Goal: Transaction & Acquisition: Purchase product/service

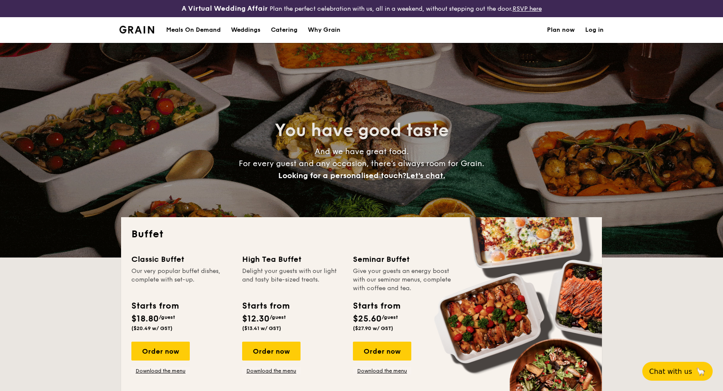
select select
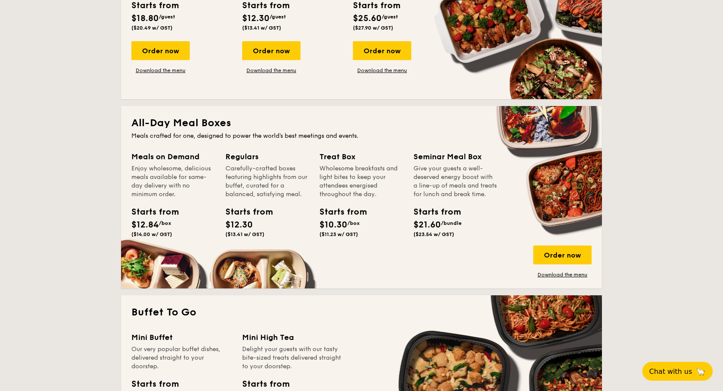
scroll to position [386, 0]
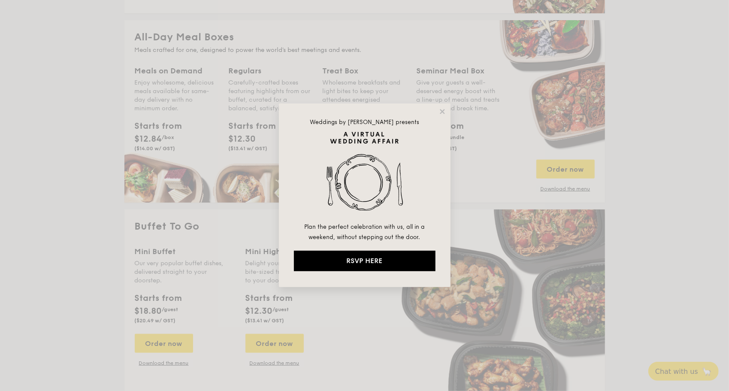
drag, startPoint x: 441, startPoint y: 114, endPoint x: 437, endPoint y: 118, distance: 6.1
click at [441, 114] on icon at bounding box center [443, 112] width 8 height 8
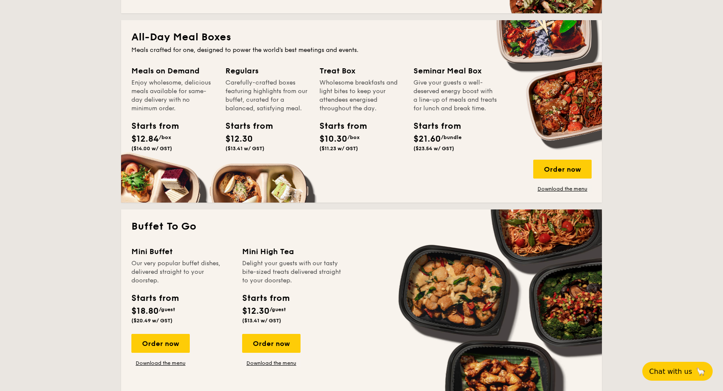
scroll to position [472, 0]
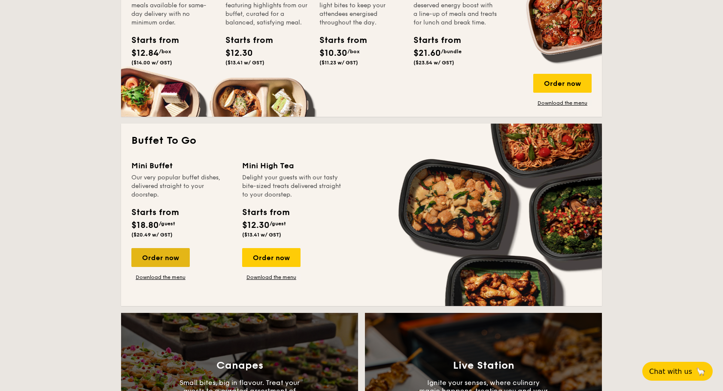
click at [155, 260] on div "Order now" at bounding box center [160, 257] width 58 height 19
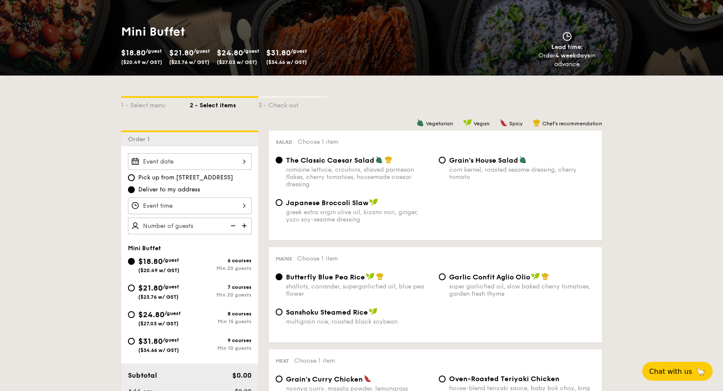
scroll to position [215, 0]
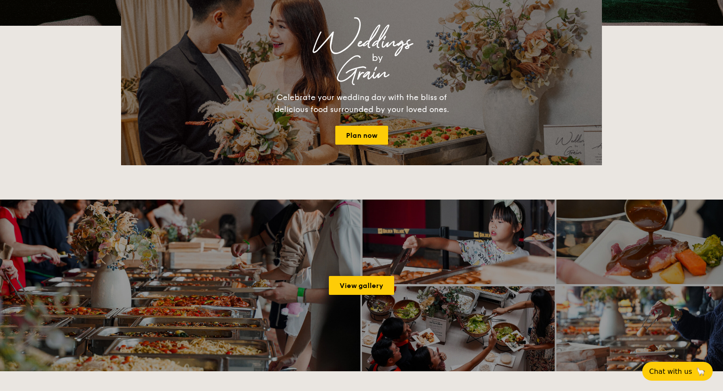
scroll to position [1238, 0]
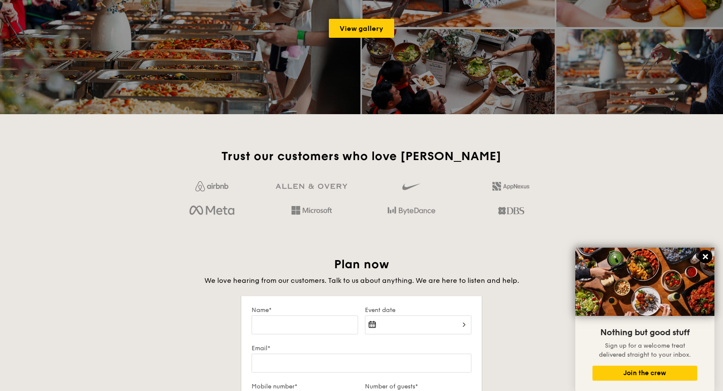
click at [703, 258] on icon at bounding box center [705, 257] width 8 height 8
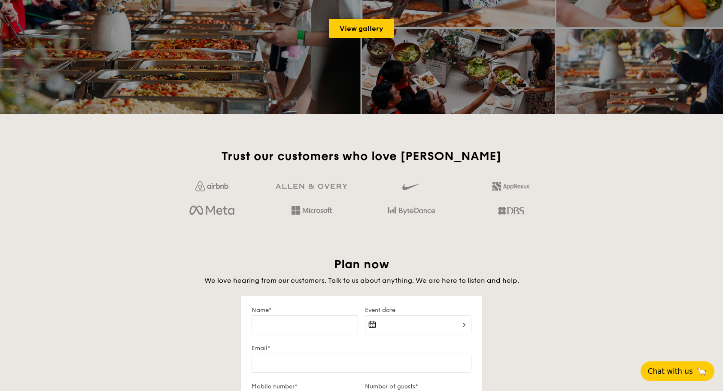
click at [666, 372] on span "Chat with us" at bounding box center [670, 371] width 45 height 9
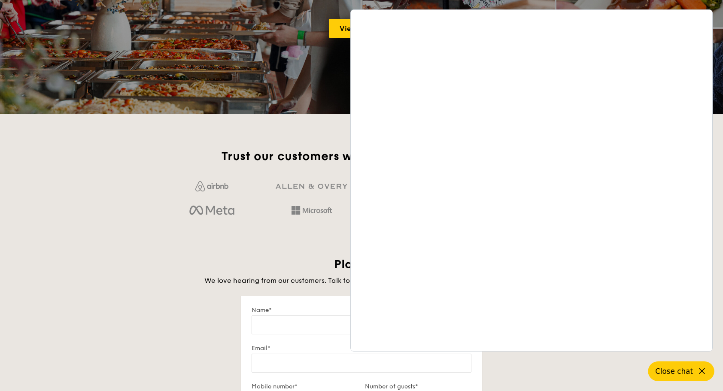
click at [676, 371] on span "Close chat" at bounding box center [674, 371] width 38 height 9
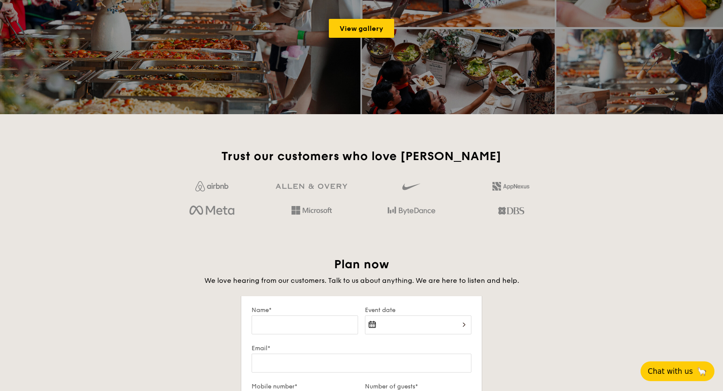
click at [670, 370] on span "Chat with us" at bounding box center [670, 371] width 45 height 9
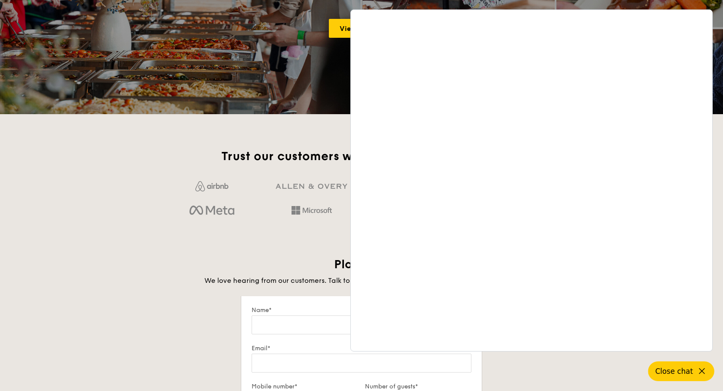
click at [700, 371] on icon at bounding box center [702, 371] width 10 height 10
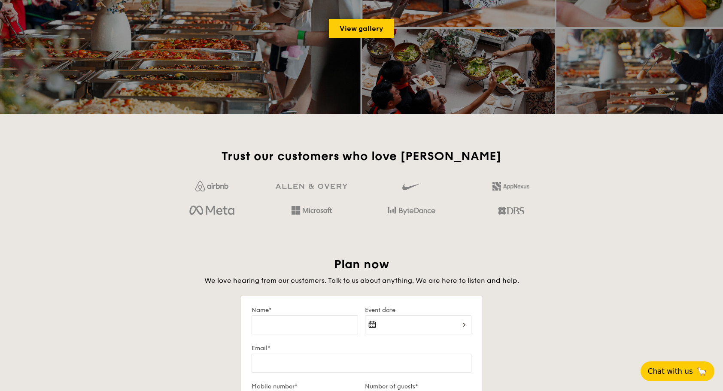
click at [700, 372] on span "🦙" at bounding box center [701, 371] width 11 height 10
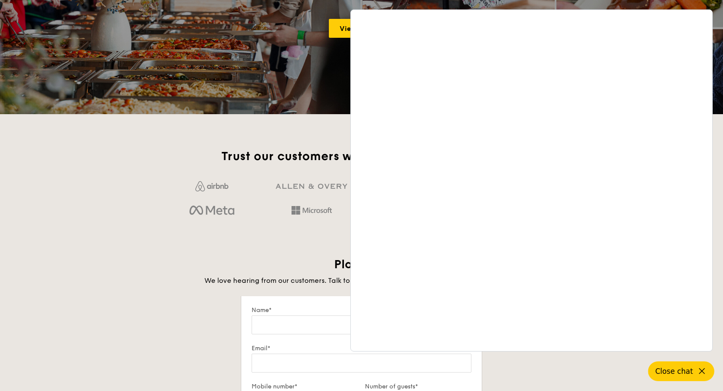
click at [700, 372] on icon at bounding box center [702, 371] width 10 height 10
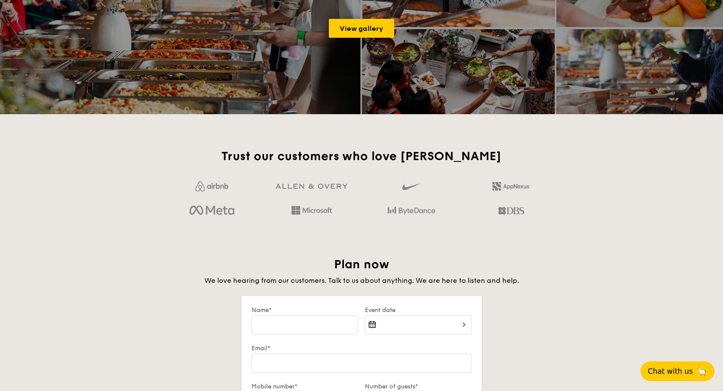
click at [664, 375] on span "Chat with us" at bounding box center [670, 371] width 45 height 9
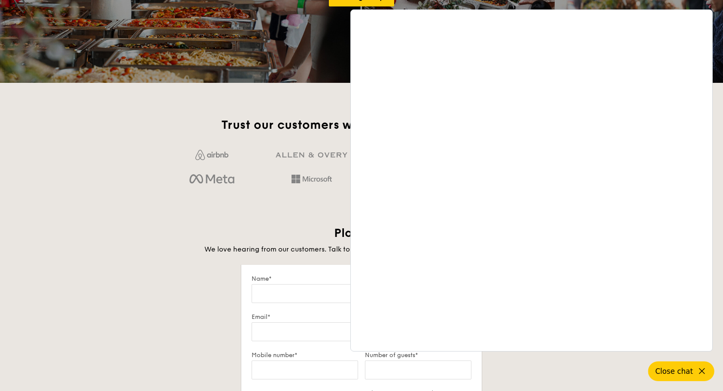
scroll to position [1281, 0]
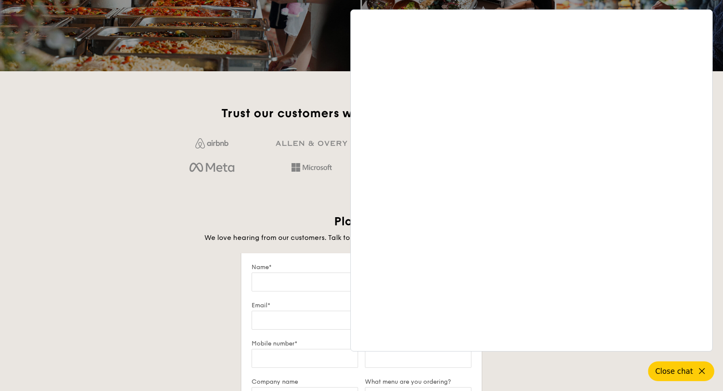
click at [279, 212] on div "Trust our customers who love Grain Plan now We love hearing from our customers.…" at bounding box center [361, 359] width 494 height 506
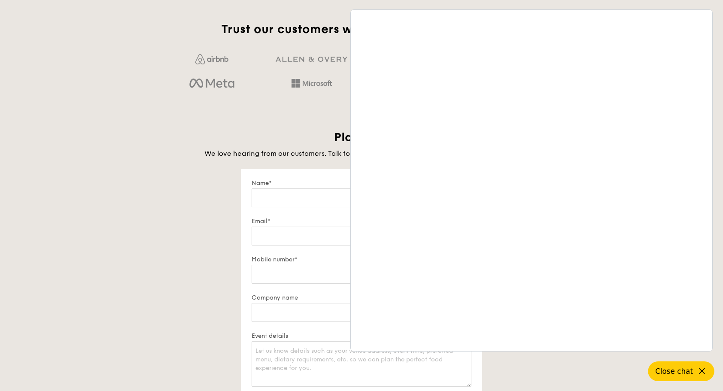
scroll to position [1366, 0]
click at [697, 372] on icon at bounding box center [702, 371] width 10 height 10
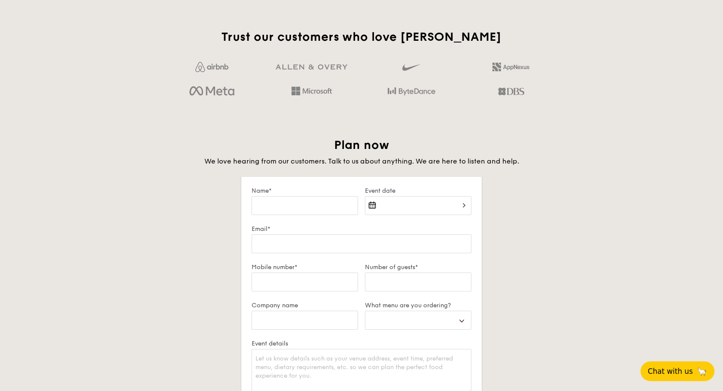
scroll to position [1452, 0]
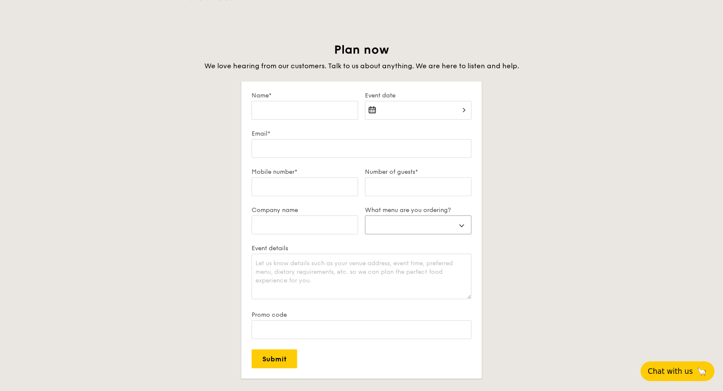
click at [404, 224] on select "Buffet Mini Buffet High Tea Canapés Meal Boxes Wedding" at bounding box center [418, 224] width 106 height 19
select select "miniBuffet"
click at [365, 215] on select "Buffet Mini Buffet High Tea Canapés Meal Boxes Wedding" at bounding box center [418, 224] width 106 height 19
click at [514, 207] on div "Plan now We love hearing from our customers. Talk to us about anything. We are …" at bounding box center [361, 241] width 481 height 398
click at [294, 111] on input "Name*" at bounding box center [304, 110] width 106 height 19
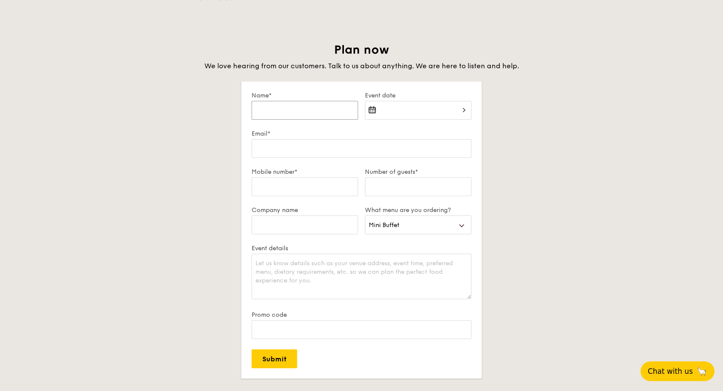
click at [306, 113] on input "Name*" at bounding box center [304, 110] width 106 height 19
type input "Karen Lin"
click at [412, 116] on div at bounding box center [418, 115] width 106 height 29
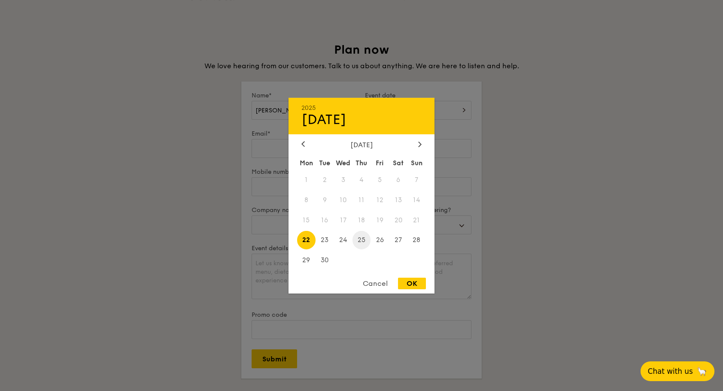
click at [364, 238] on span "25" at bounding box center [361, 240] width 18 height 18
click at [411, 280] on div "OK" at bounding box center [412, 284] width 28 height 12
type input "Sep 25, 2025"
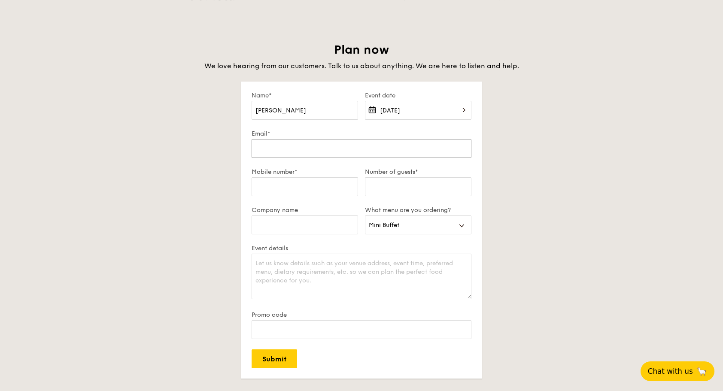
click at [305, 151] on input "Email*" at bounding box center [361, 148] width 220 height 19
type input "karen.lin@lego.com"
type input "93899622"
type input "LEGO"
click at [217, 189] on div "Plan now We love hearing from our customers. Talk to us about anything. We are …" at bounding box center [361, 241] width 481 height 398
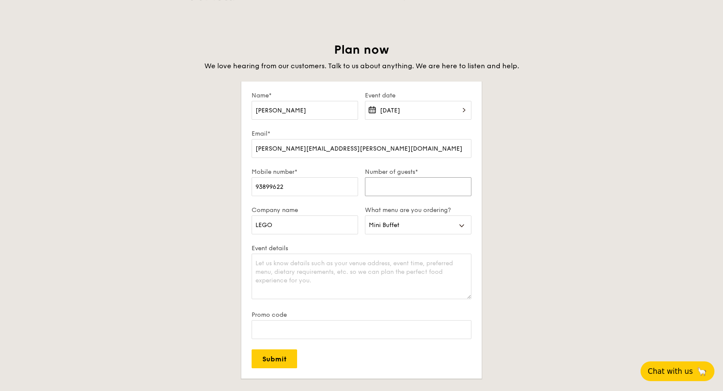
click at [391, 185] on input "Number of guests*" at bounding box center [418, 186] width 106 height 19
type input "2"
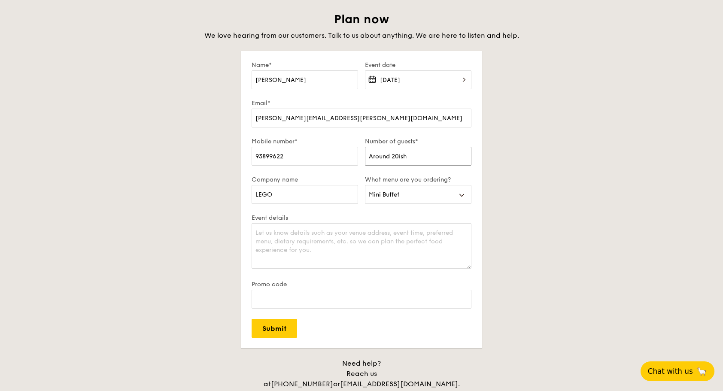
scroll to position [1495, 0]
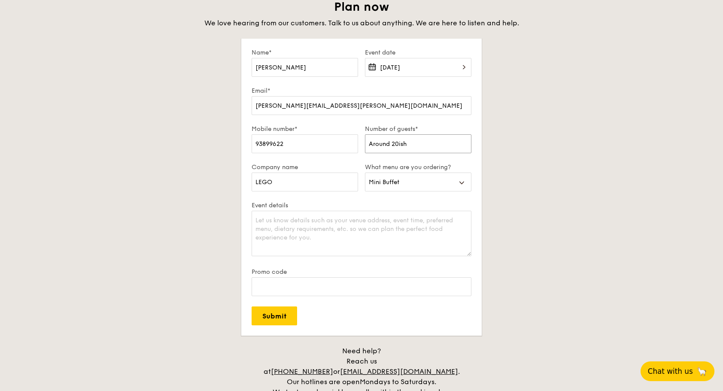
type input "Around 20ish"
click at [316, 215] on textarea "Event details" at bounding box center [361, 233] width 220 height 45
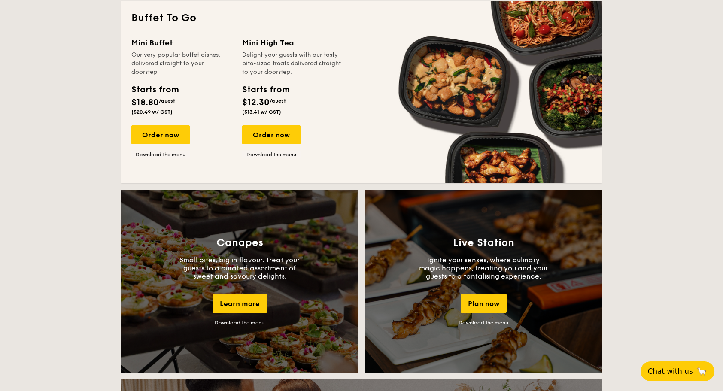
scroll to position [594, 0]
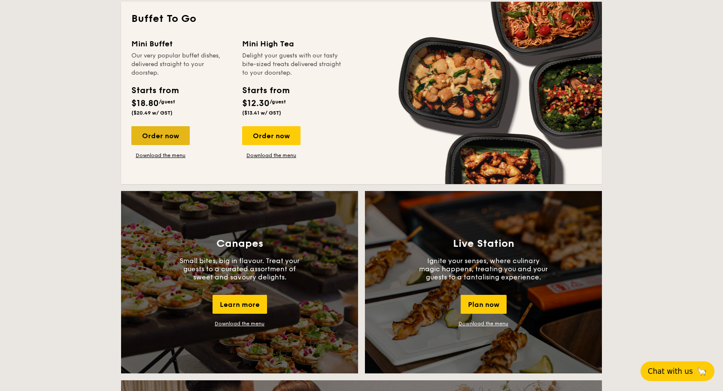
click at [172, 137] on div "Order now" at bounding box center [160, 135] width 58 height 19
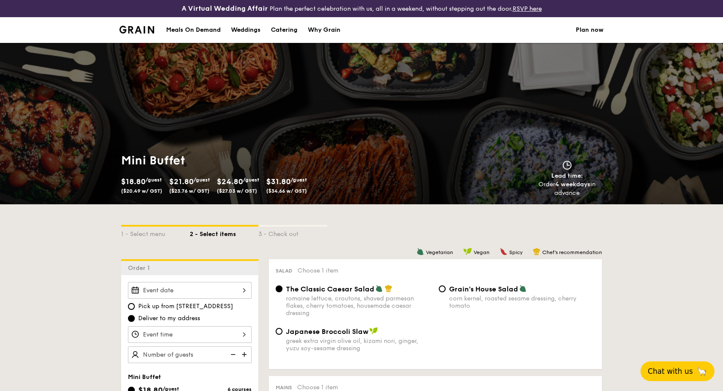
scroll to position [129, 0]
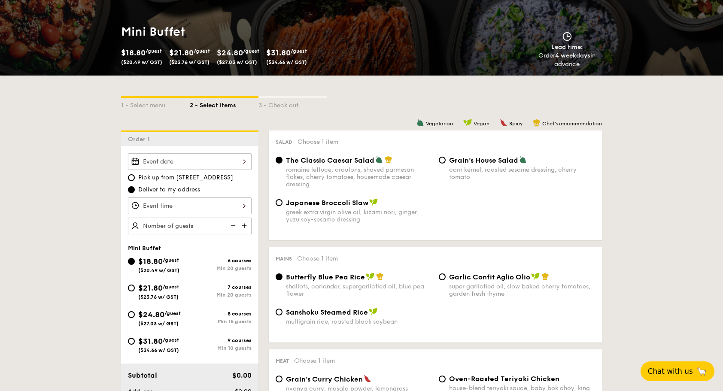
click at [243, 162] on div at bounding box center [190, 161] width 124 height 17
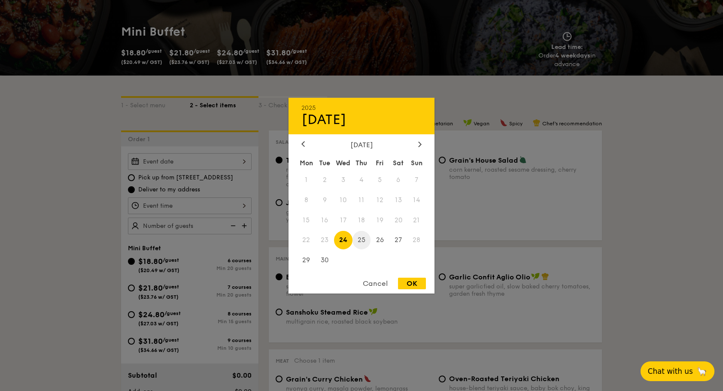
click at [366, 239] on span "25" at bounding box center [361, 240] width 18 height 18
drag, startPoint x: 415, startPoint y: 283, endPoint x: 408, endPoint y: 278, distance: 8.8
click at [415, 283] on div "OK" at bounding box center [412, 284] width 28 height 12
type input "Sep 25, 2025"
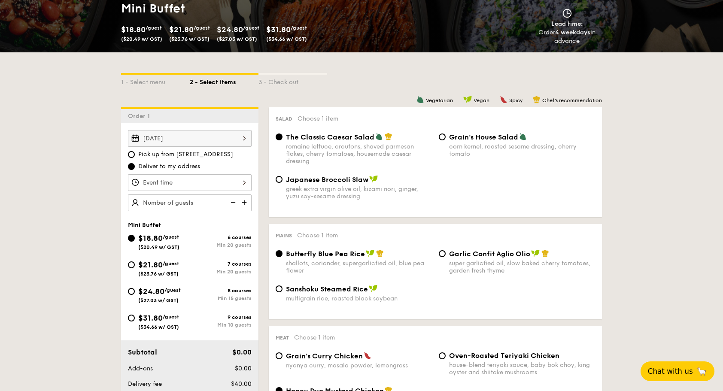
scroll to position [172, 0]
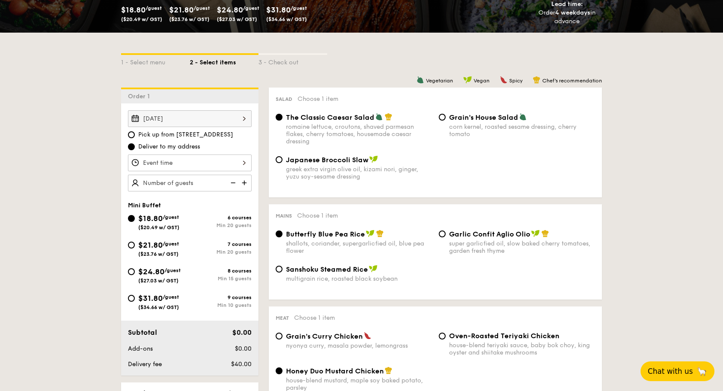
click at [242, 162] on div at bounding box center [190, 163] width 124 height 17
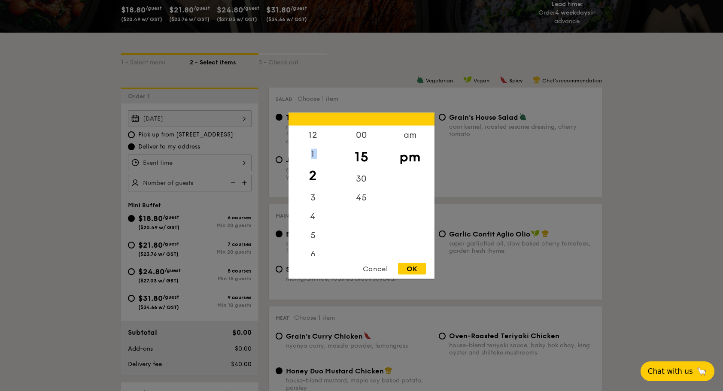
drag, startPoint x: 311, startPoint y: 148, endPoint x: 311, endPoint y: 176, distance: 27.5
click at [311, 176] on div "12 1 2 3 4 5 6 7 8 9 10 11" at bounding box center [312, 190] width 48 height 131
drag, startPoint x: 311, startPoint y: 176, endPoint x: 411, endPoint y: 135, distance: 108.4
click at [403, 140] on div "am" at bounding box center [409, 137] width 48 height 25
click at [357, 177] on div "30" at bounding box center [361, 181] width 48 height 25
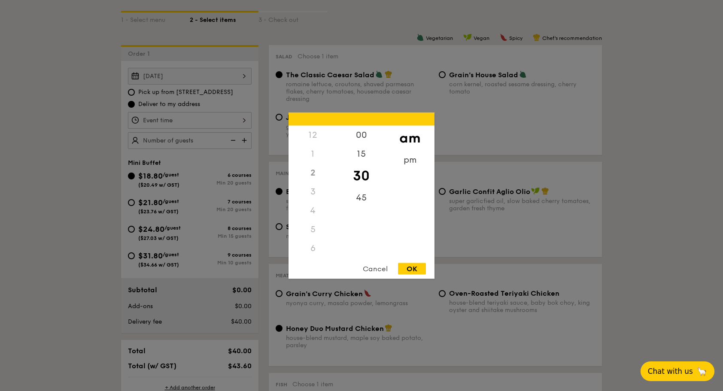
scroll to position [215, 0]
drag, startPoint x: 336, startPoint y: 186, endPoint x: 334, endPoint y: 245, distance: 58.8
click at [334, 245] on div "12 1 2 3 4 5 6 7 8 9 10 11" at bounding box center [312, 190] width 48 height 131
click at [312, 244] on div "11" at bounding box center [312, 250] width 48 height 25
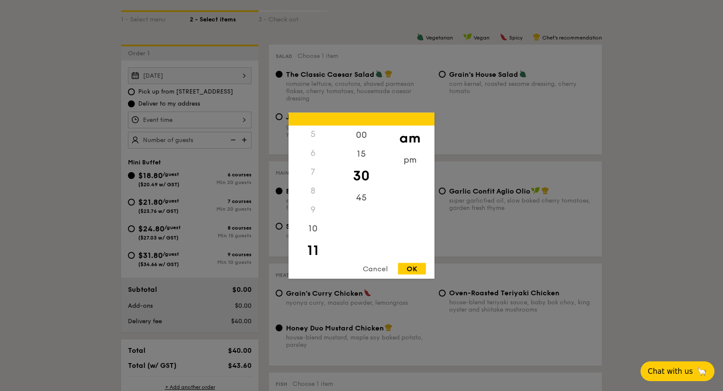
click at [415, 268] on div "OK" at bounding box center [412, 269] width 28 height 12
type input "11:30AM"
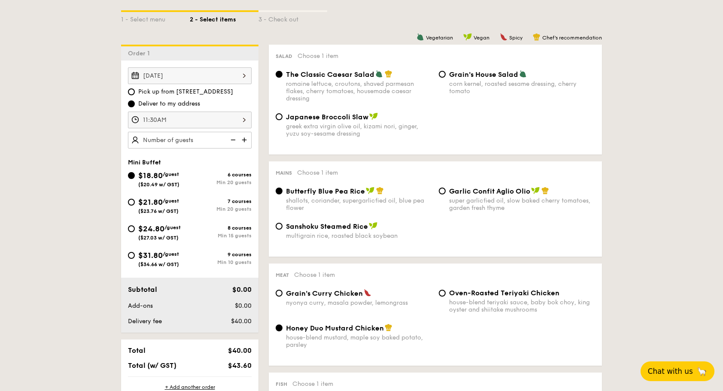
click at [243, 139] on img at bounding box center [245, 140] width 13 height 16
click at [236, 139] on img at bounding box center [232, 140] width 13 height 16
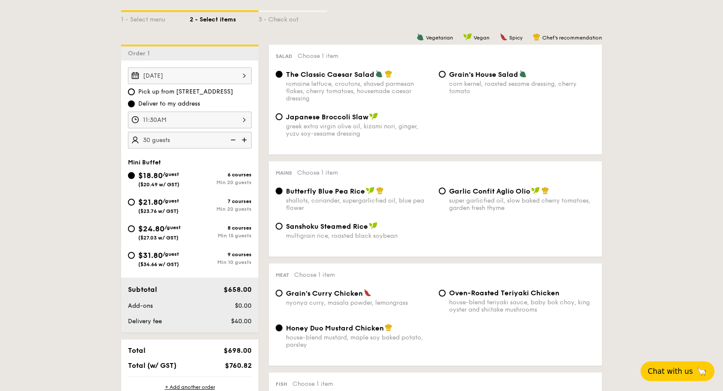
click at [236, 139] on img at bounding box center [232, 140] width 13 height 16
type input "20 guests"
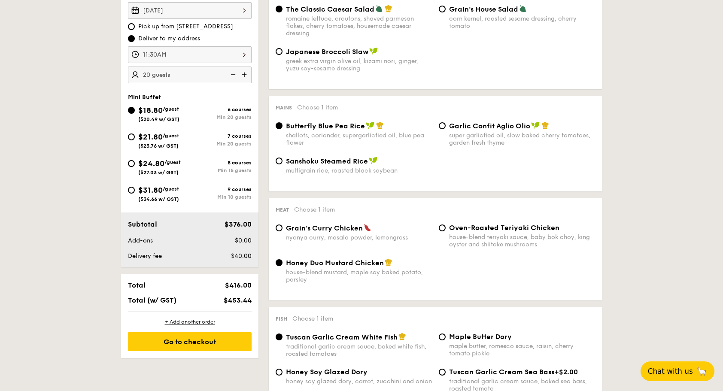
scroll to position [322, 0]
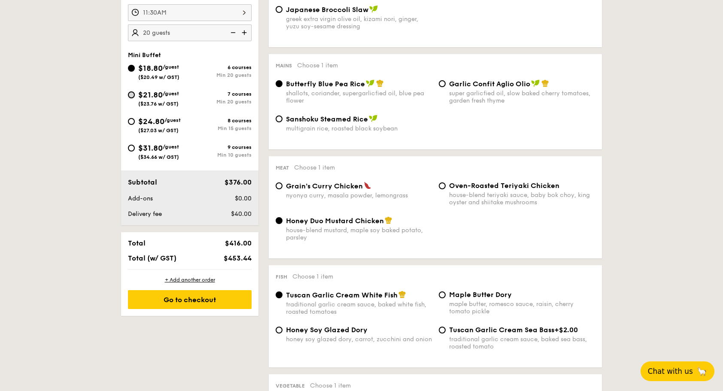
click at [129, 93] on input "$21.80 /guest ($23.76 w/ GST) 7 courses Min 20 guests" at bounding box center [131, 94] width 7 height 7
radio input "true"
radio input "false"
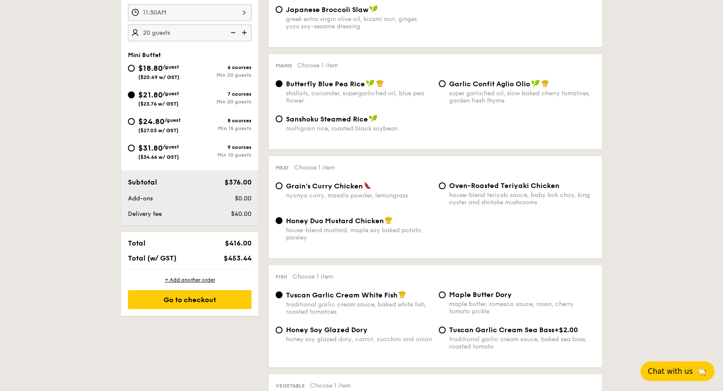
radio input "true"
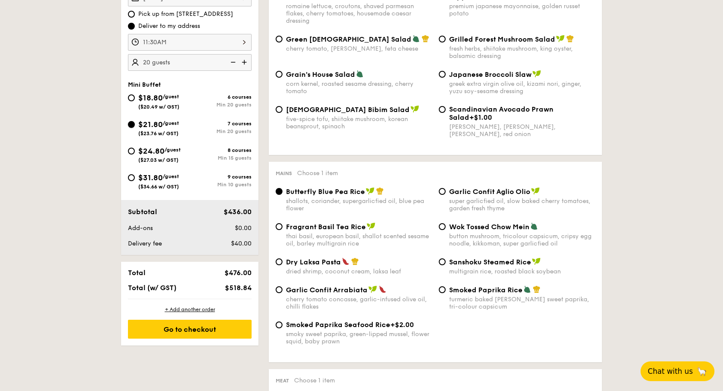
scroll to position [279, 0]
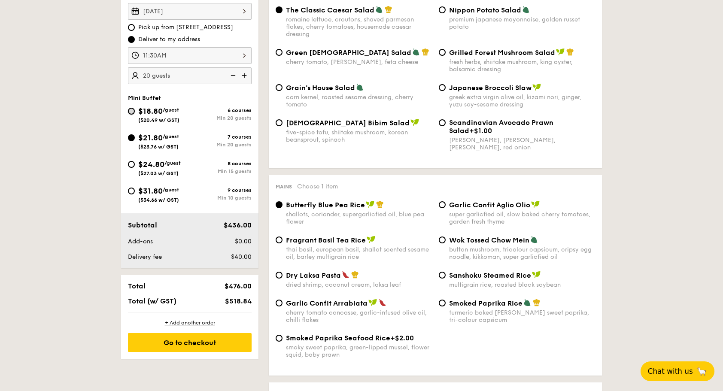
click at [134, 110] on input "$18.80 /guest ($20.49 w/ GST) 6 courses Min 20 guests" at bounding box center [131, 111] width 7 height 7
radio input "true"
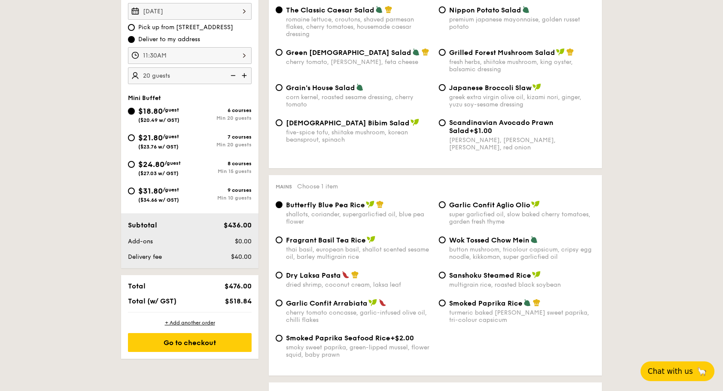
radio input "true"
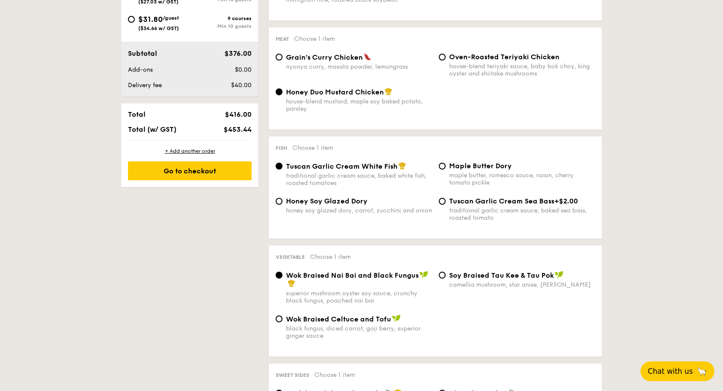
scroll to position [365, 0]
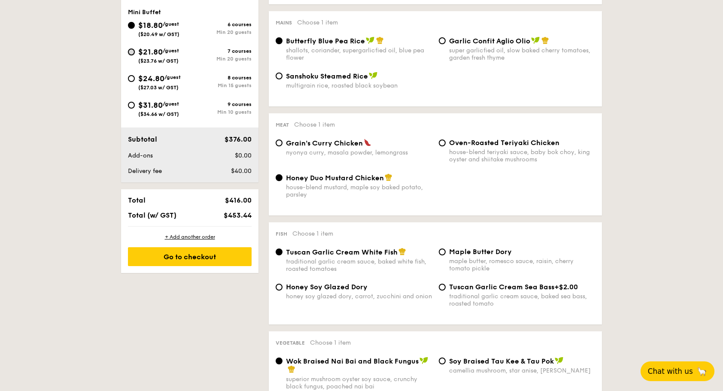
click at [131, 51] on input "$21.80 /guest ($23.76 w/ GST) 7 courses Min 20 guests" at bounding box center [131, 51] width 7 height 7
radio input "true"
radio input "false"
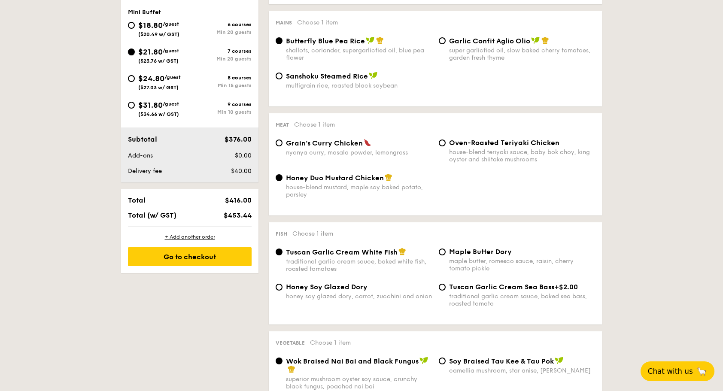
radio input "true"
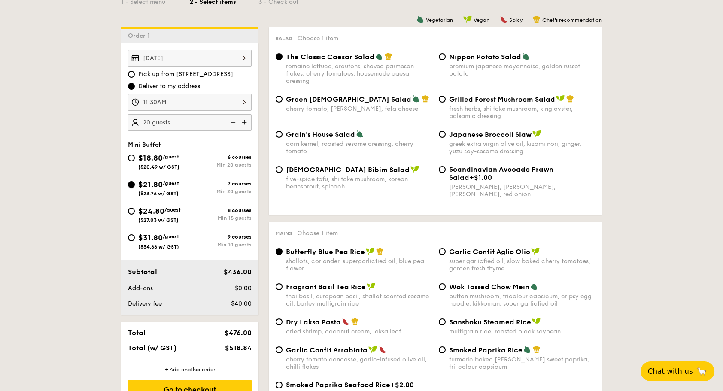
scroll to position [279, 0]
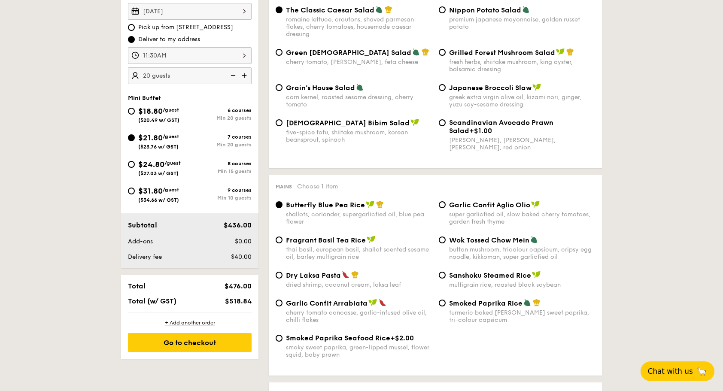
click at [131, 114] on div "$18.80 /guest ($20.49 w/ GST)" at bounding box center [159, 114] width 62 height 18
click at [131, 114] on input "$18.80 /guest ($20.49 w/ GST) 6 courses Min 20 guests" at bounding box center [131, 111] width 7 height 7
radio input "true"
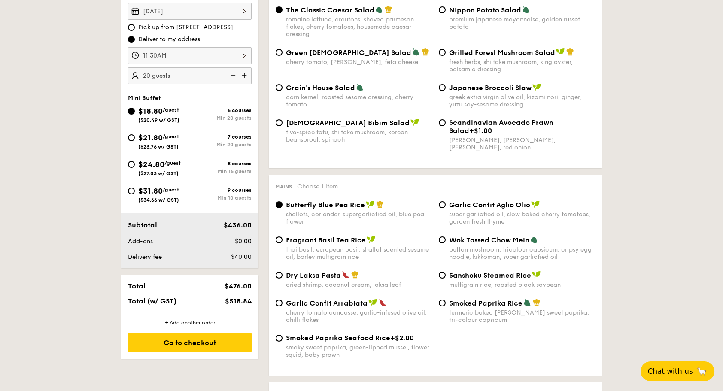
radio input "true"
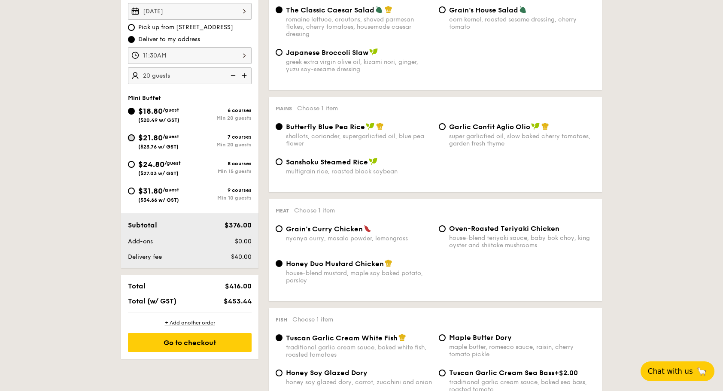
click at [129, 137] on input "$21.80 /guest ($23.76 w/ GST) 7 courses Min 20 guests" at bounding box center [131, 137] width 7 height 7
radio input "true"
radio input "false"
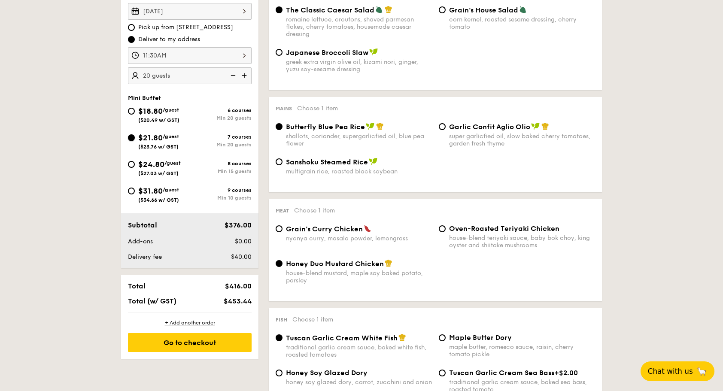
radio input "true"
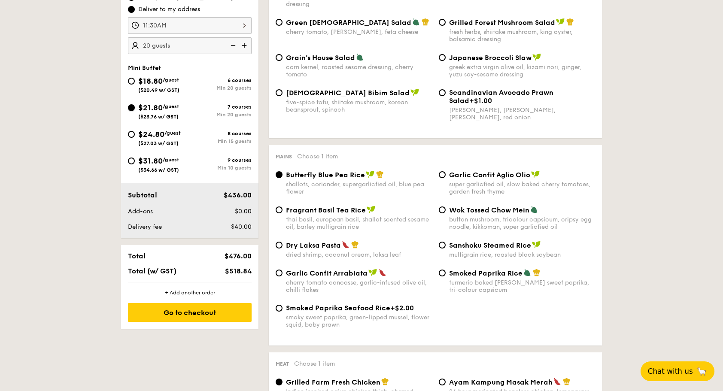
scroll to position [236, 0]
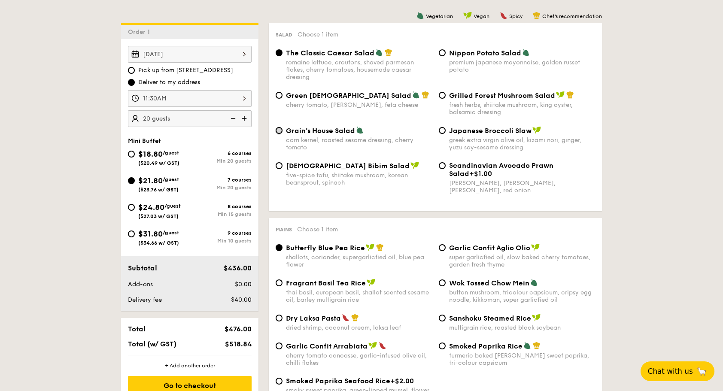
click at [277, 130] on input "Grain's House Salad corn kernel, roasted sesame dressing, cherry tomato" at bounding box center [279, 130] width 7 height 7
radio input "true"
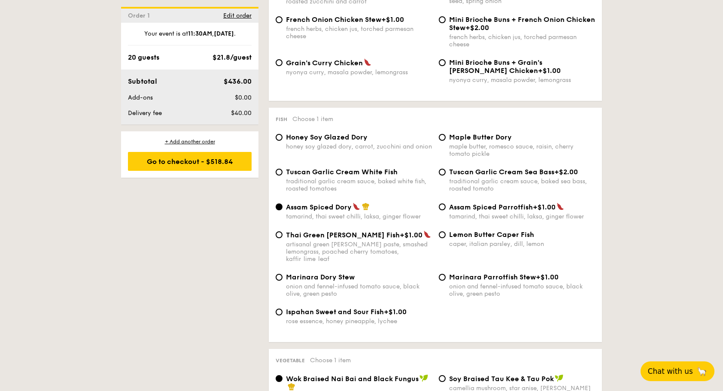
scroll to position [794, 0]
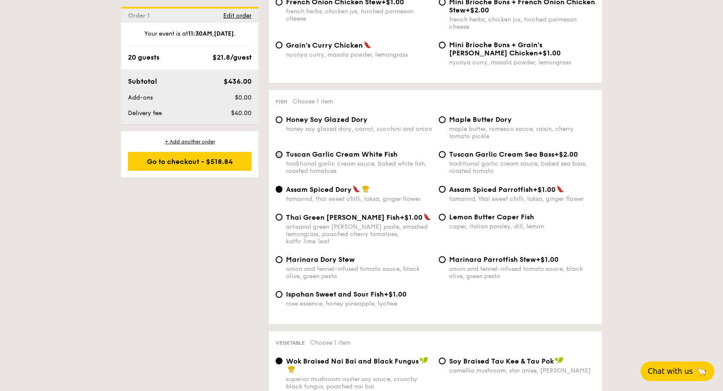
click at [280, 158] on input "Tuscan Garlic Cream White Fish traditional garlic cream sauce, baked white fish…" at bounding box center [279, 154] width 7 height 7
radio input "true"
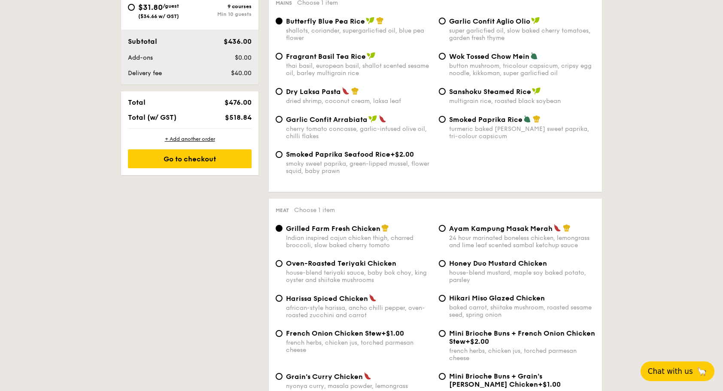
scroll to position [408, 0]
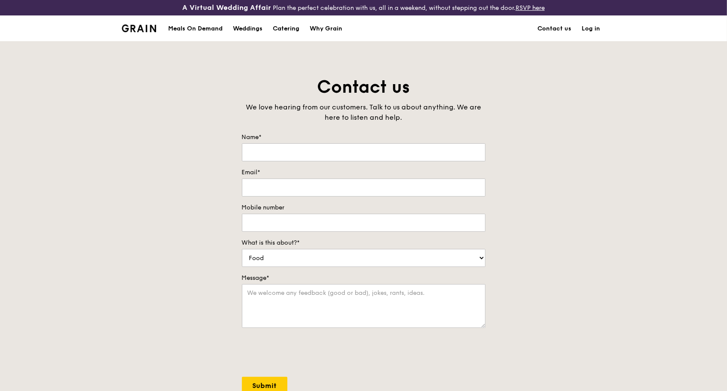
click at [139, 30] on img at bounding box center [139, 28] width 35 height 8
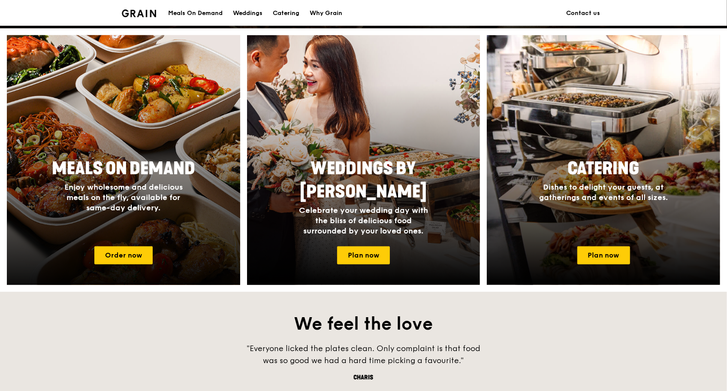
scroll to position [343, 0]
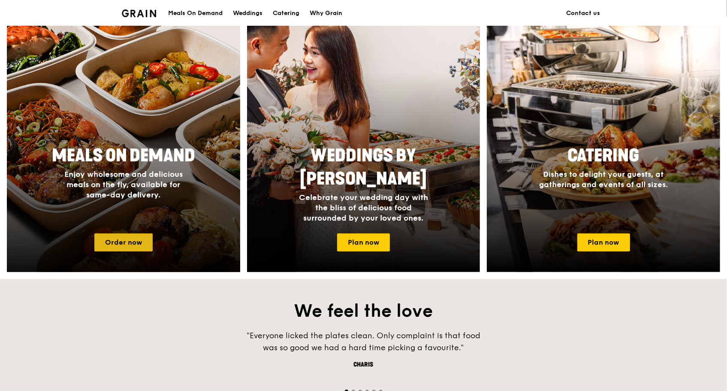
click at [141, 233] on link "Order now" at bounding box center [123, 242] width 58 height 18
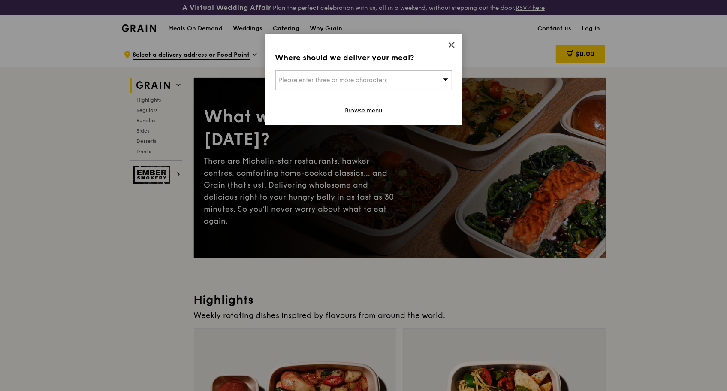
click at [399, 81] on div "Please enter three or more characters" at bounding box center [364, 80] width 177 height 20
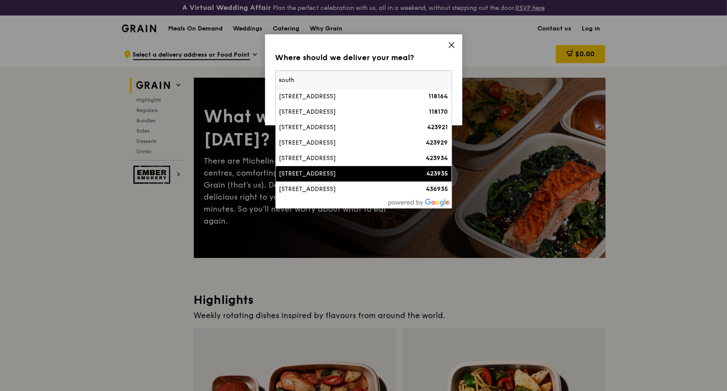
scroll to position [43, 0]
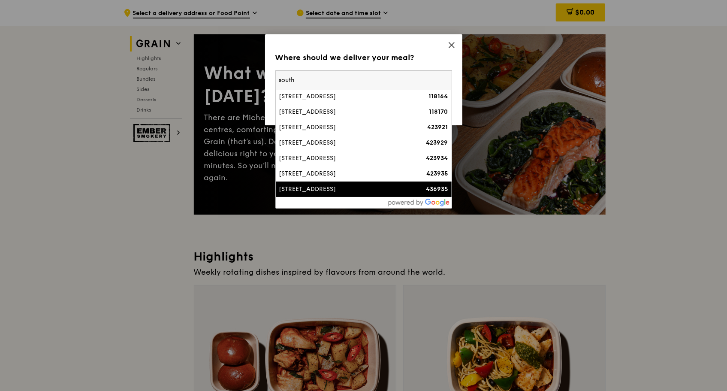
type input "south"
click at [330, 184] on li "[STREET_ADDRESS] 436935" at bounding box center [364, 189] width 176 height 15
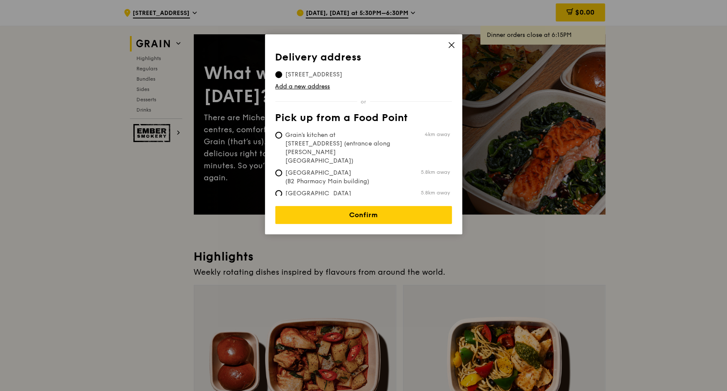
click at [449, 48] on icon at bounding box center [452, 45] width 8 height 8
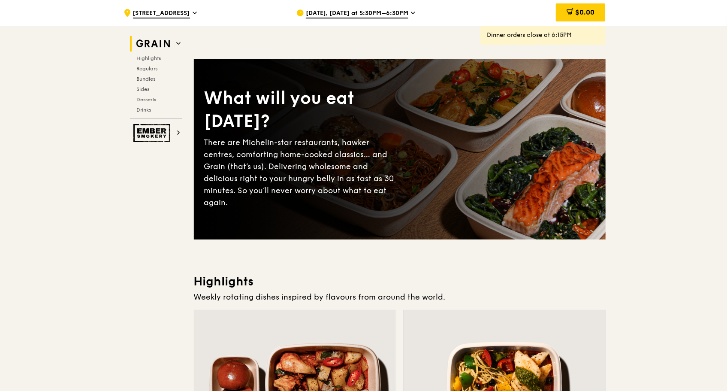
scroll to position [0, 0]
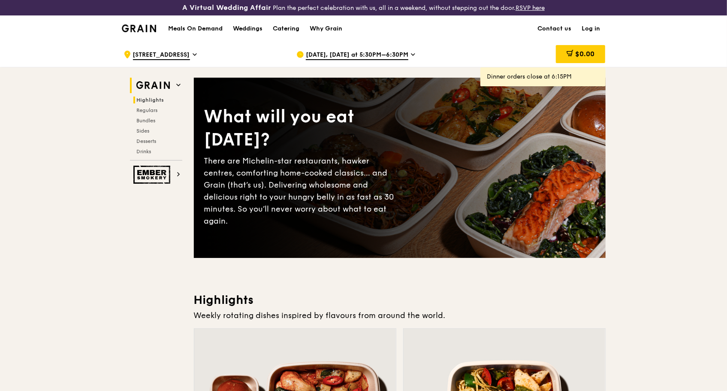
click at [153, 99] on span "Highlights" at bounding box center [150, 100] width 27 height 6
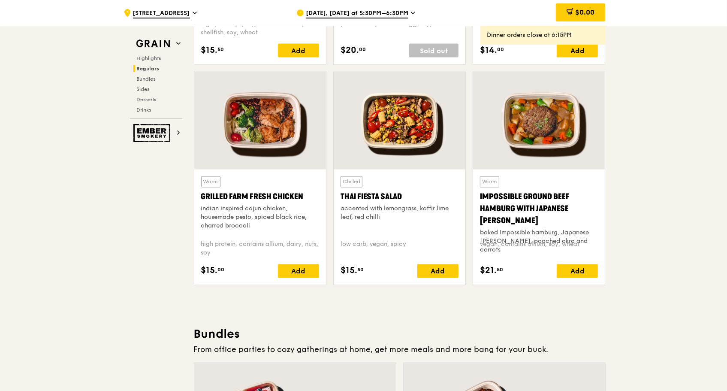
scroll to position [945, 0]
